Goal: Transaction & Acquisition: Purchase product/service

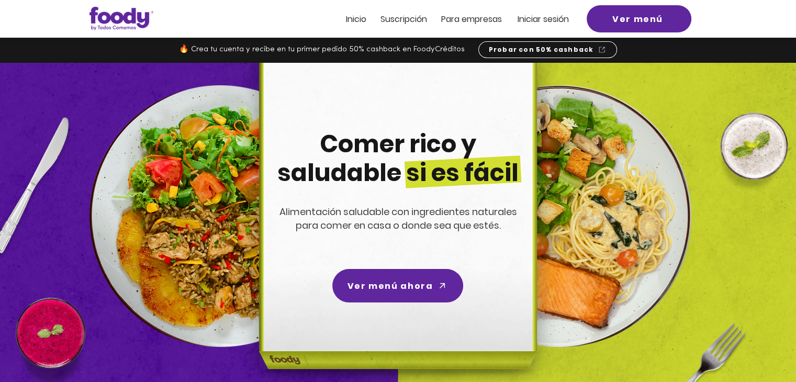
click at [362, 14] on span "Inicio" at bounding box center [356, 19] width 20 height 12
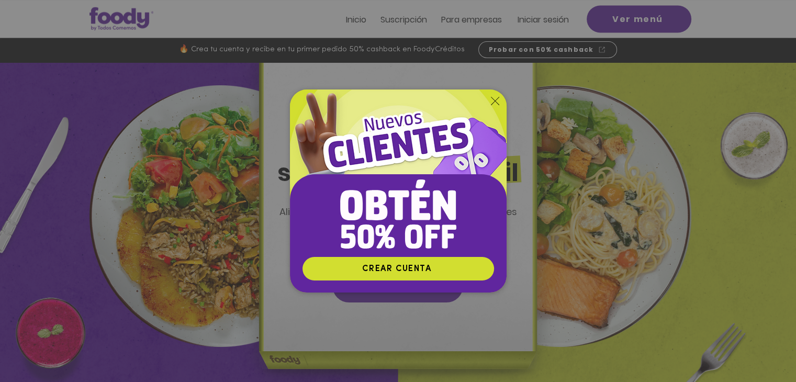
click at [497, 103] on icon "Volver al sitio" at bounding box center [495, 101] width 8 height 8
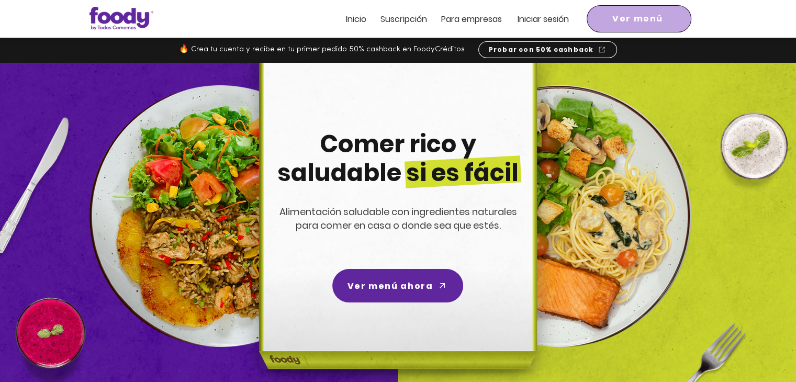
click at [643, 29] on span "Ver menú" at bounding box center [639, 18] width 101 height 23
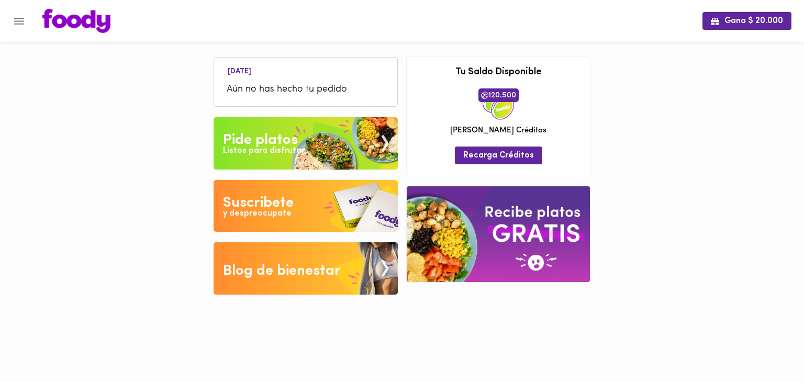
click at [17, 25] on icon "Menu" at bounding box center [19, 21] width 13 height 13
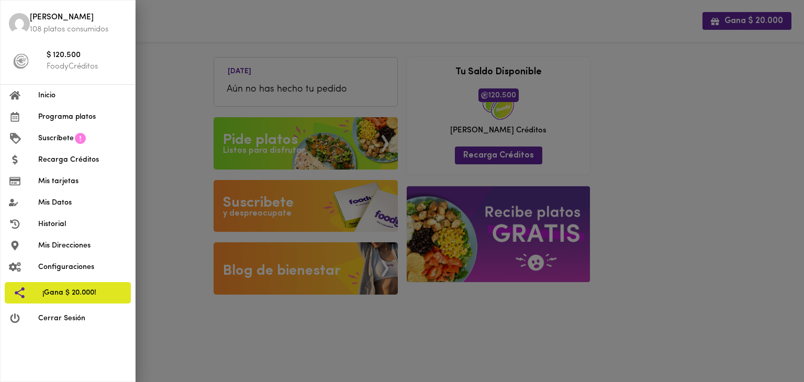
click at [82, 119] on span "Programa platos" at bounding box center [82, 117] width 88 height 11
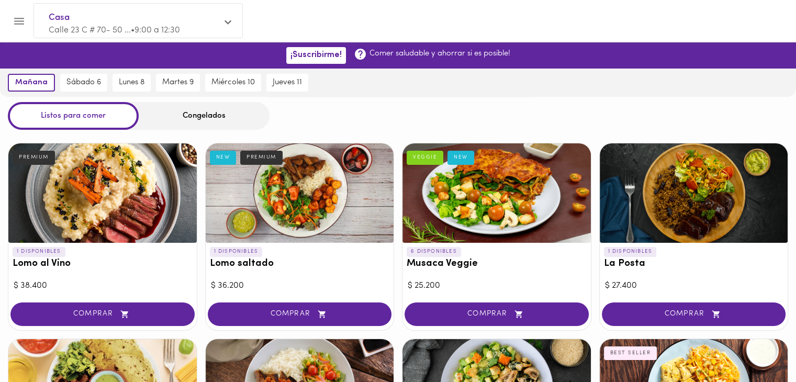
click at [192, 127] on div "Congelados" at bounding box center [204, 116] width 131 height 28
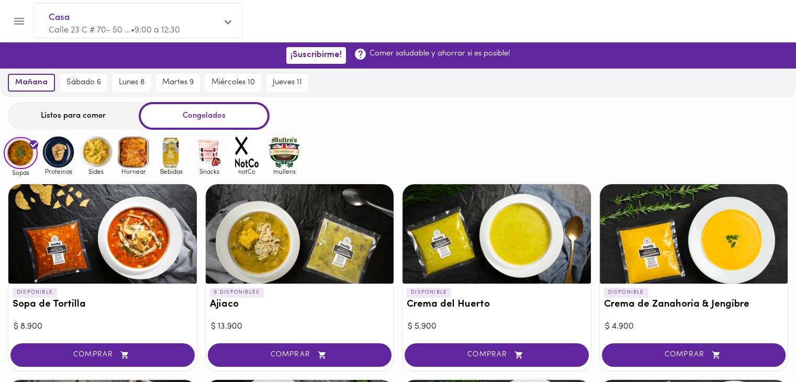
click at [200, 116] on div "Congelados" at bounding box center [204, 116] width 131 height 28
click at [176, 162] on img at bounding box center [171, 152] width 34 height 34
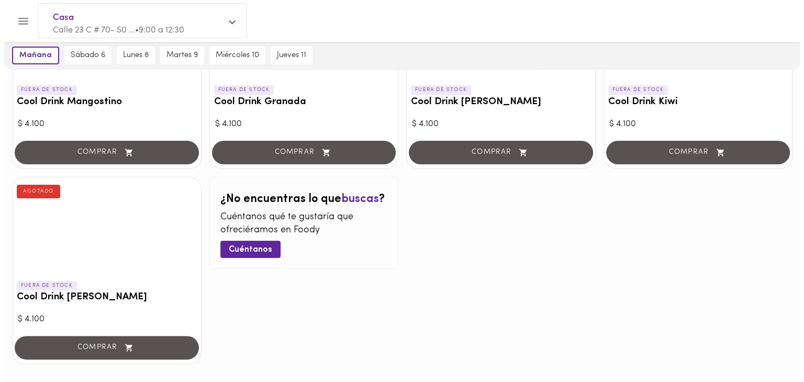
scroll to position [209, 0]
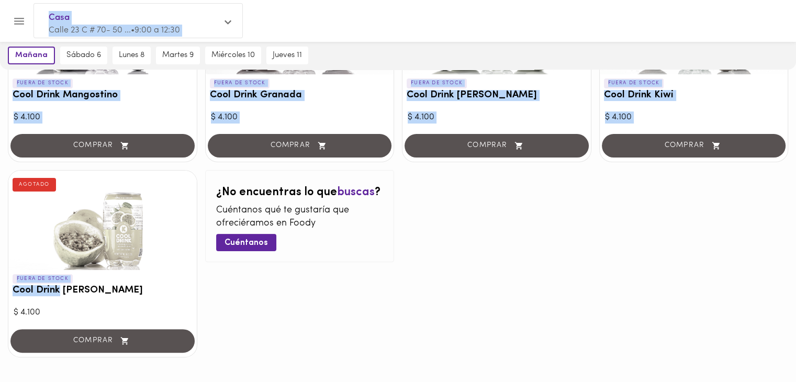
drag, startPoint x: 59, startPoint y: 291, endPoint x: 10, endPoint y: 290, distance: 49.2
click at [10, 290] on div "¡Suscribirme! Comer saludable y ahorrar si es posible! mañana sábado 6 lunes 8 …" at bounding box center [398, 125] width 796 height 585
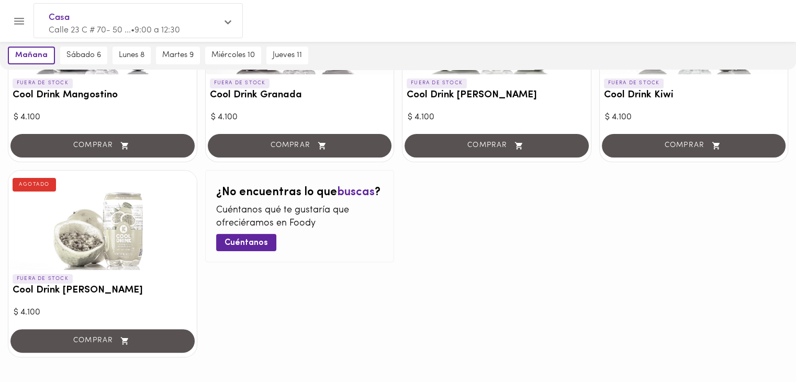
click at [392, 308] on div "¿No encuentras lo que buscas ? Cuéntanos qué te gustaría que ofreciéramos en Fo…" at bounding box center [299, 263] width 189 height 187
drag, startPoint x: 673, startPoint y: 98, endPoint x: 605, endPoint y: 101, distance: 67.6
click at [605, 101] on h3 "Cool Drink Kiwi" at bounding box center [694, 95] width 180 height 11
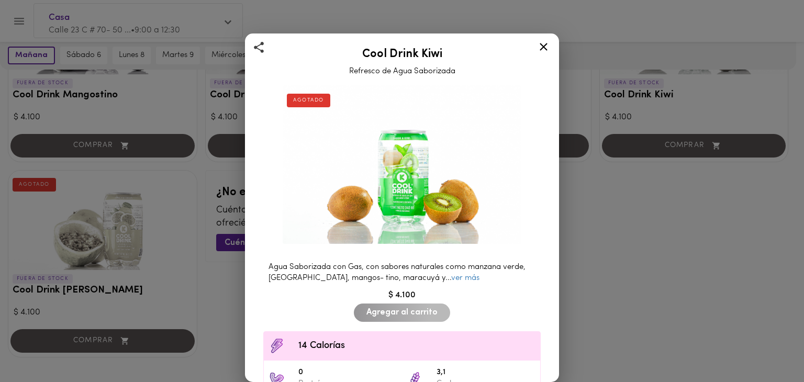
click at [421, 61] on h2 "Cool Drink Kiwi" at bounding box center [402, 54] width 288 height 13
copy h2 "Cool Drink Kiwi"
